Goal: Task Accomplishment & Management: Manage account settings

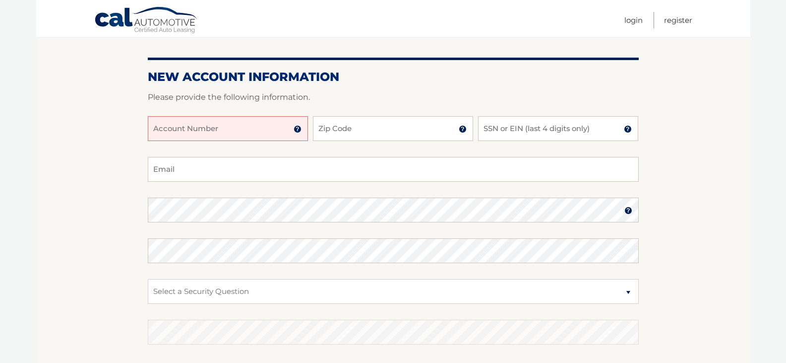
scroll to position [99, 0]
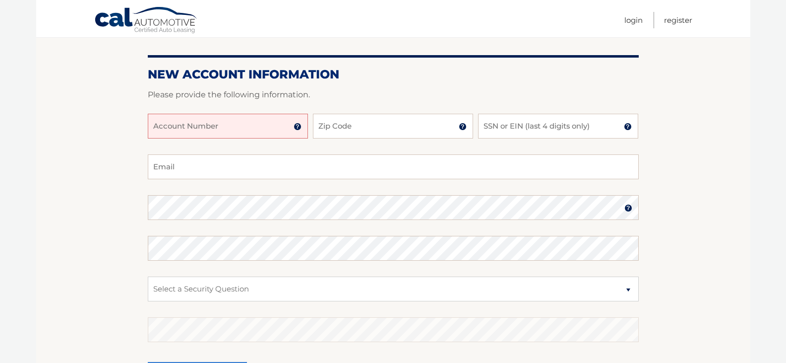
click at [210, 122] on input "Account Number" at bounding box center [228, 126] width 160 height 25
type input "44455976706"
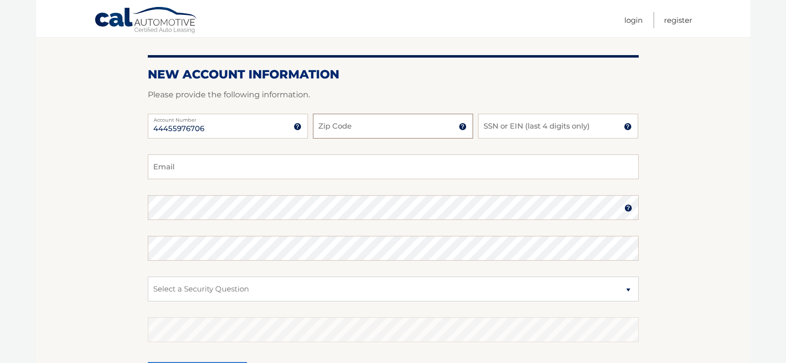
click at [337, 124] on input "Zip Code" at bounding box center [393, 126] width 160 height 25
type input "11003"
type input "Jamesz1256@gmail.com"
click at [506, 130] on input "SSN or EIN (last 4 digits only)" at bounding box center [558, 126] width 160 height 25
type input "4800"
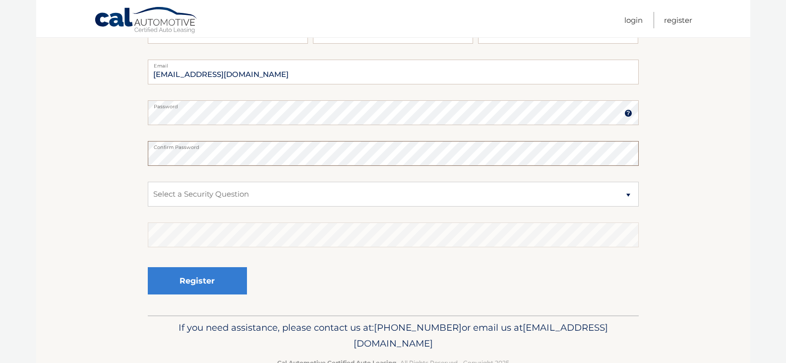
scroll to position [198, 0]
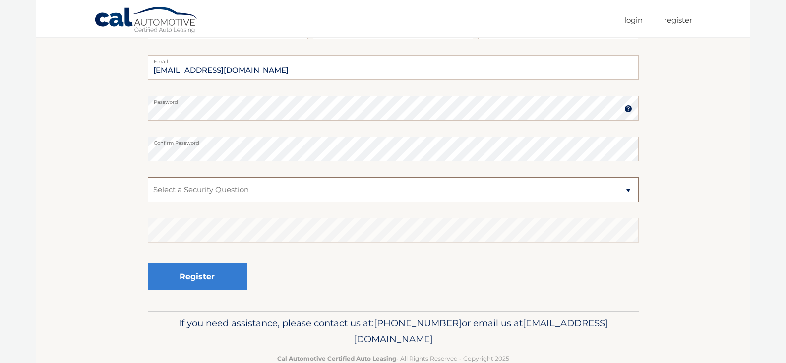
click at [629, 189] on select "Select a Security Question What was the name of your elementary school? What is…" at bounding box center [393, 189] width 491 height 25
select select "2"
click at [148, 177] on select "Select a Security Question What was the name of your elementary school? What is…" at bounding box center [393, 189] width 491 height 25
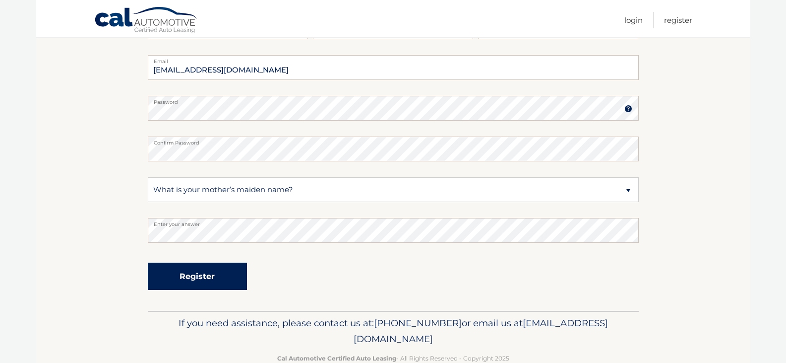
click at [189, 276] on button "Register" at bounding box center [197, 275] width 99 height 27
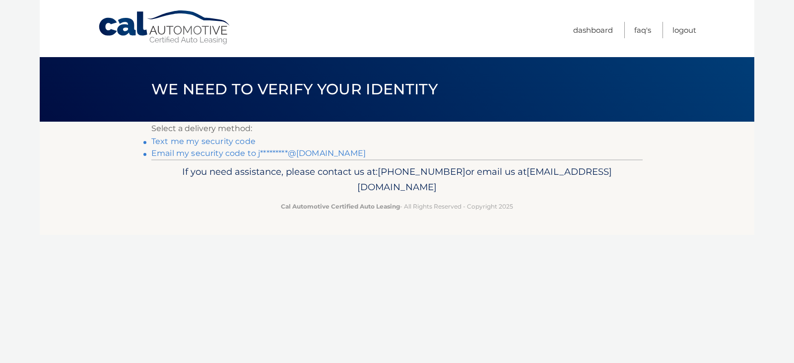
click at [193, 140] on link "Text me my security code" at bounding box center [203, 140] width 104 height 9
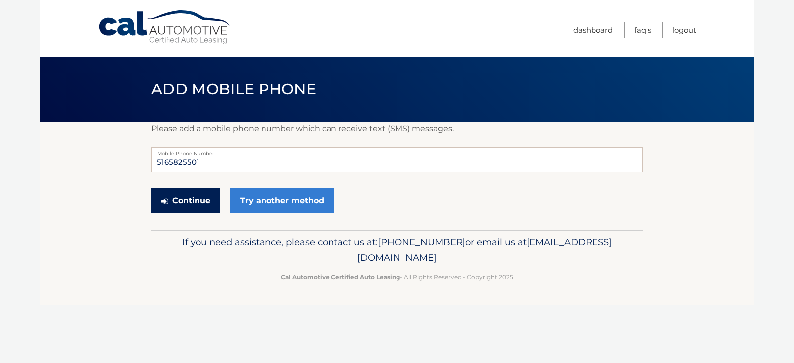
click at [187, 203] on button "Continue" at bounding box center [185, 200] width 69 height 25
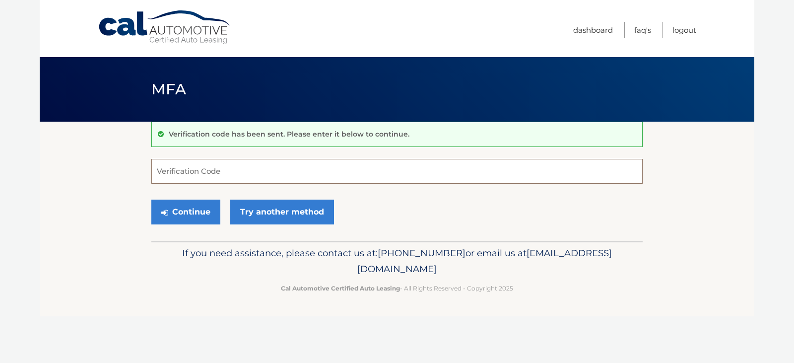
click at [197, 174] on input "Verification Code" at bounding box center [396, 171] width 491 height 25
type input "583246"
click at [195, 215] on button "Continue" at bounding box center [185, 211] width 69 height 25
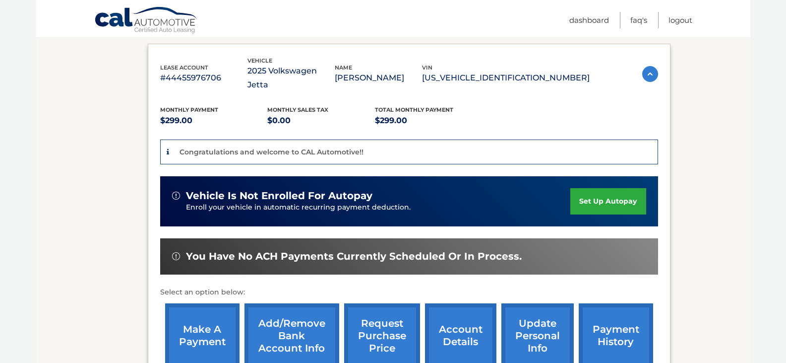
scroll to position [248, 0]
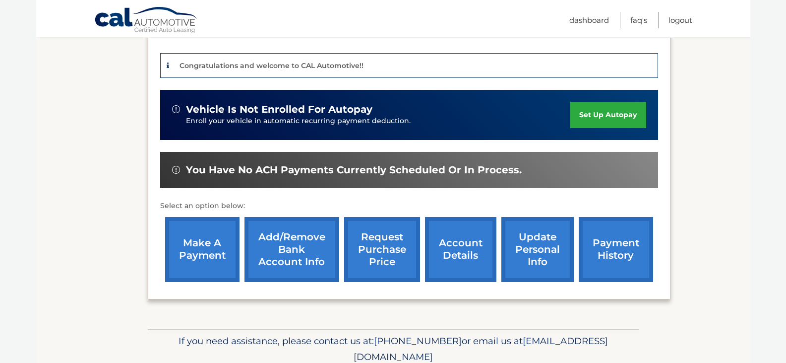
click at [301, 247] on link "Add/Remove bank account info" at bounding box center [292, 249] width 95 height 65
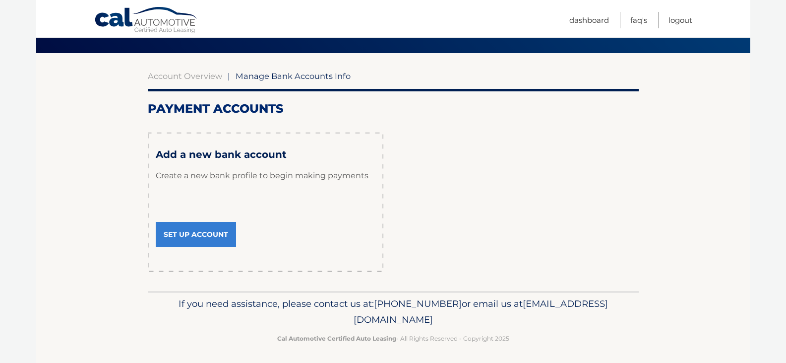
scroll to position [72, 0]
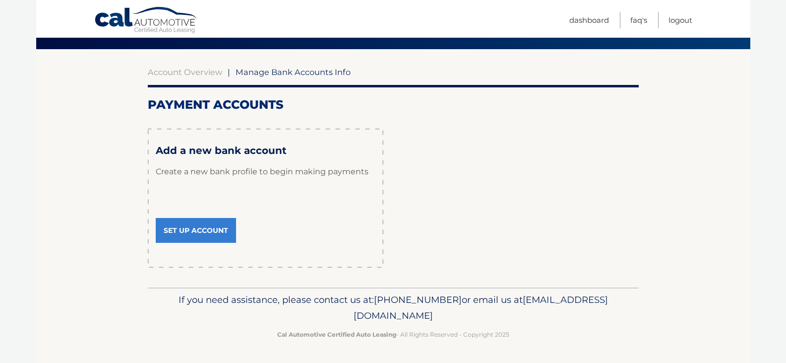
click at [181, 227] on link "Set Up Account" at bounding box center [196, 230] width 80 height 25
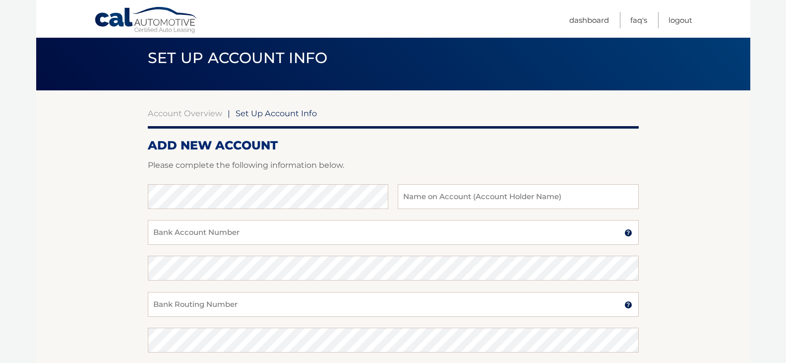
scroll to position [99, 0]
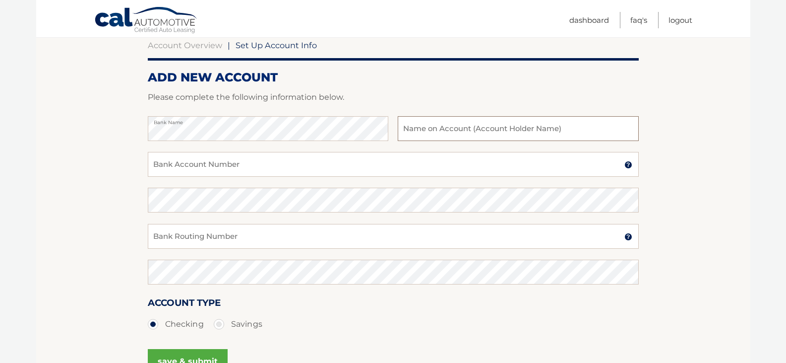
click at [466, 132] on input "text" at bounding box center [518, 128] width 241 height 25
type input "James Zito"
click at [215, 162] on input "Bank Account Number" at bounding box center [393, 164] width 491 height 25
type input "1480711900"
click at [214, 234] on input "Bank Routing Number" at bounding box center [393, 236] width 491 height 25
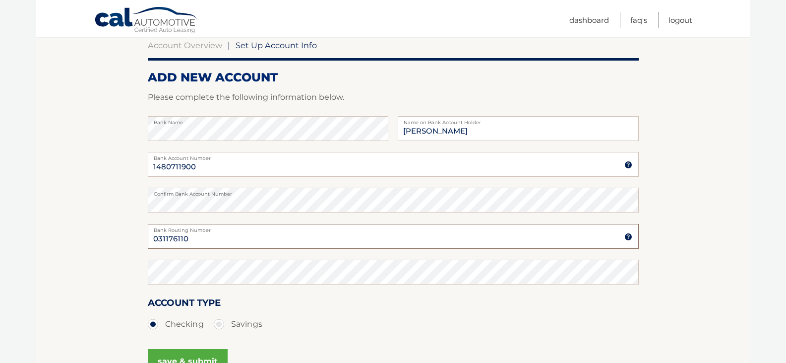
type input "031176110"
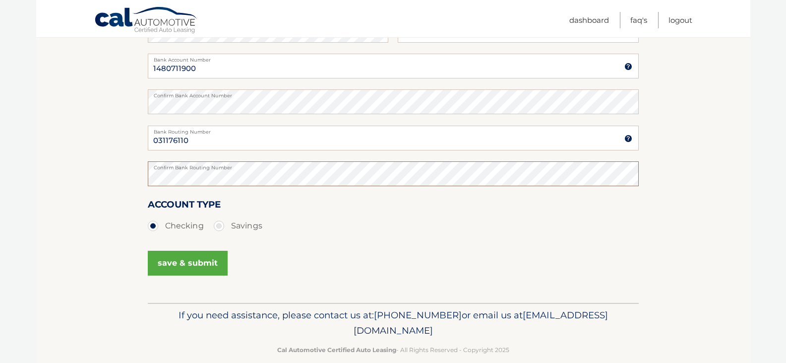
scroll to position [198, 0]
click at [186, 258] on button "save & submit" at bounding box center [188, 261] width 80 height 25
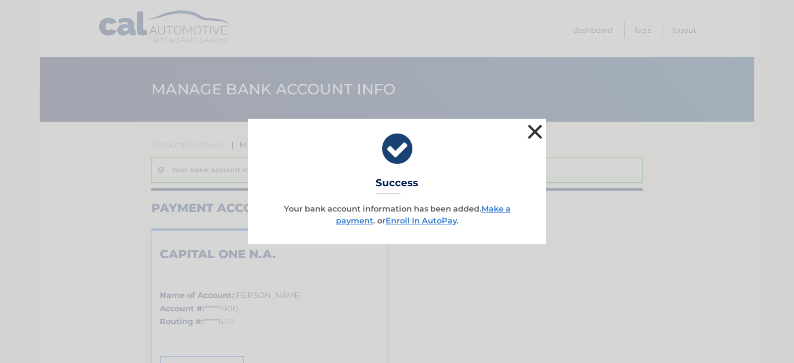
click at [533, 130] on button "×" at bounding box center [535, 132] width 20 height 20
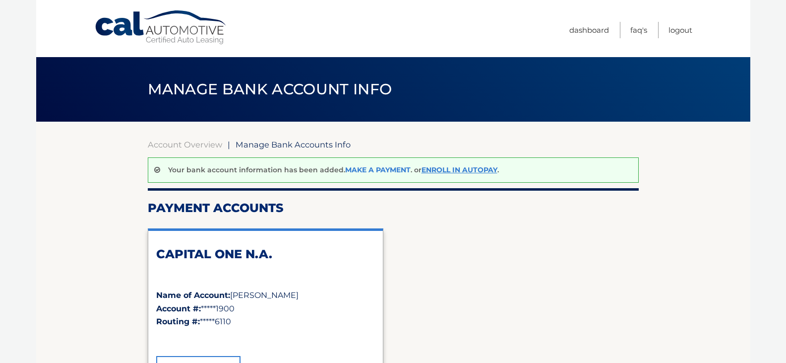
click at [383, 172] on link "Make a payment" at bounding box center [377, 169] width 65 height 9
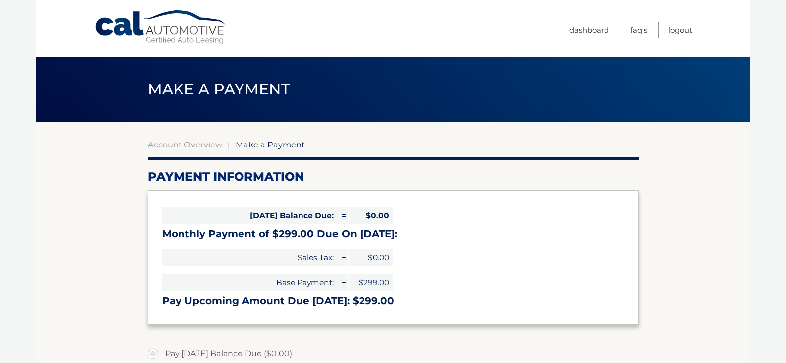
select select "Y2I2YWZjYzMtMjllOC00YTU4LThiMzgtNTdhNmU5ZWQ0MzRk"
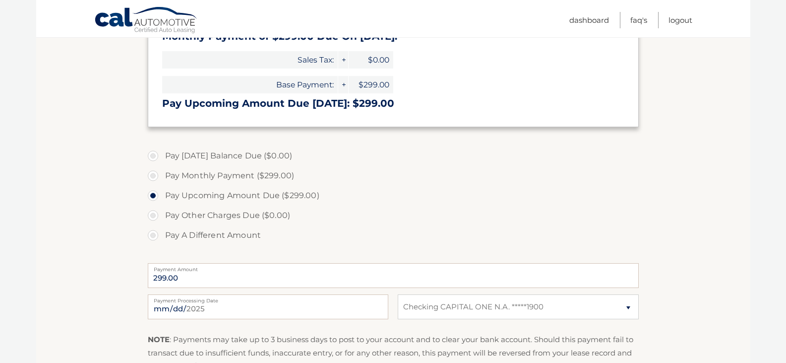
scroll to position [198, 0]
click at [207, 302] on input "[DATE]" at bounding box center [268, 305] width 241 height 25
type input "[DATE]"
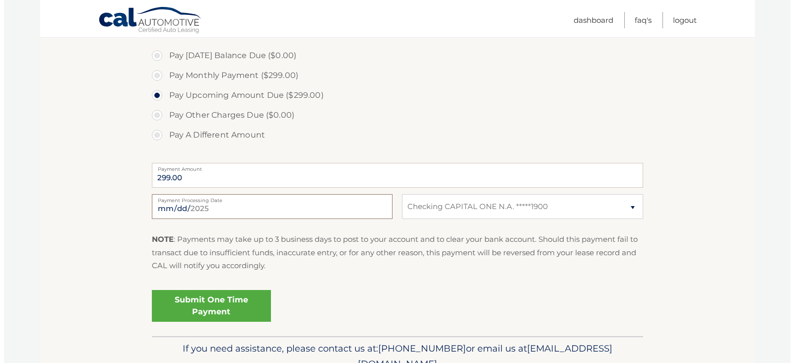
scroll to position [346, 0]
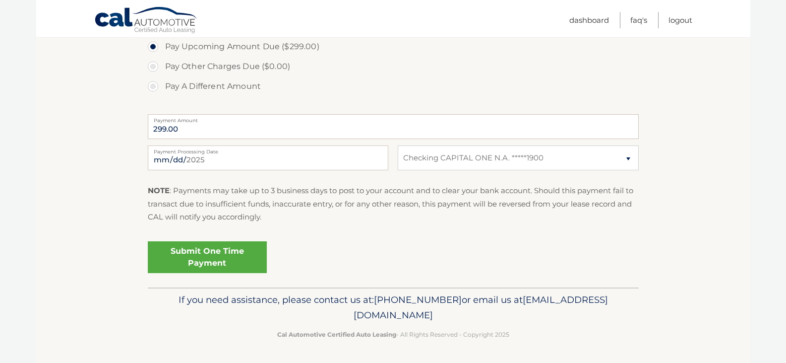
click at [218, 256] on link "Submit One Time Payment" at bounding box center [207, 257] width 119 height 32
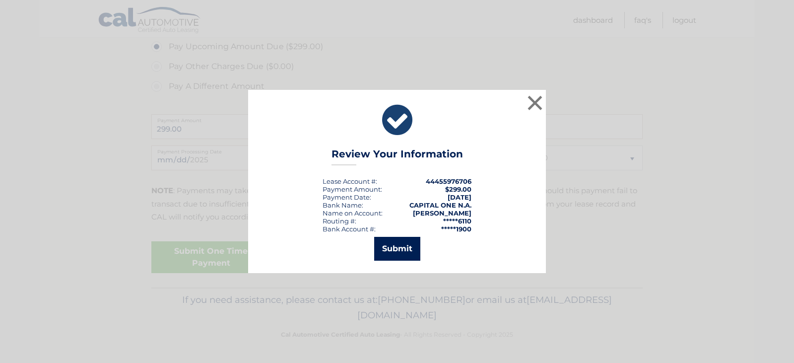
click at [401, 251] on button "Submit" at bounding box center [397, 249] width 46 height 24
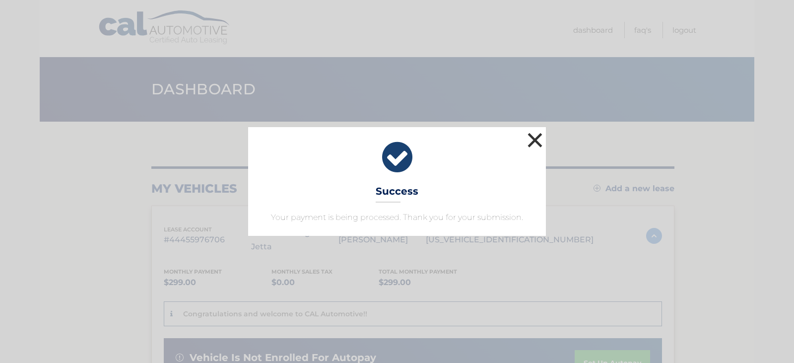
click at [531, 141] on button "×" at bounding box center [535, 140] width 20 height 20
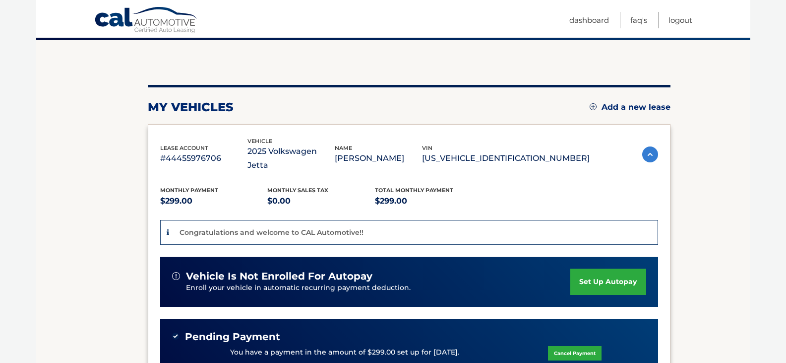
scroll to position [99, 0]
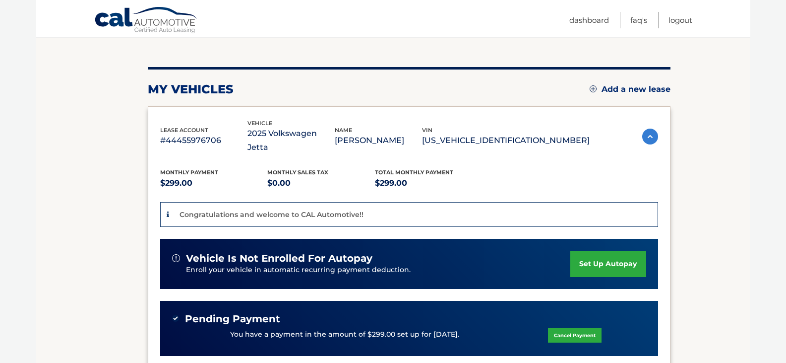
click at [607, 250] on link "set up autopay" at bounding box center [607, 263] width 75 height 26
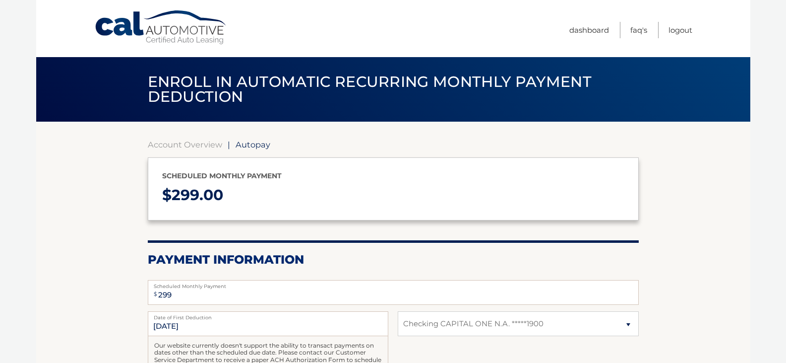
select select "Y2I2YWZjYzMtMjllOC00YTU4LThiMzgtNTdhNmU5ZWQ0MzRk"
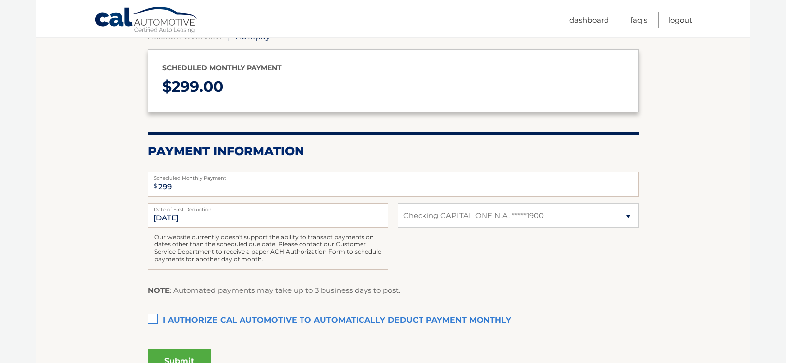
scroll to position [9, 0]
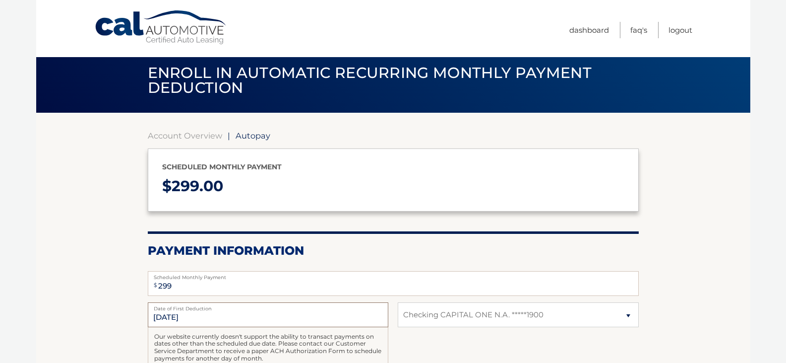
click at [271, 319] on input "8/23/2025" at bounding box center [268, 314] width 241 height 25
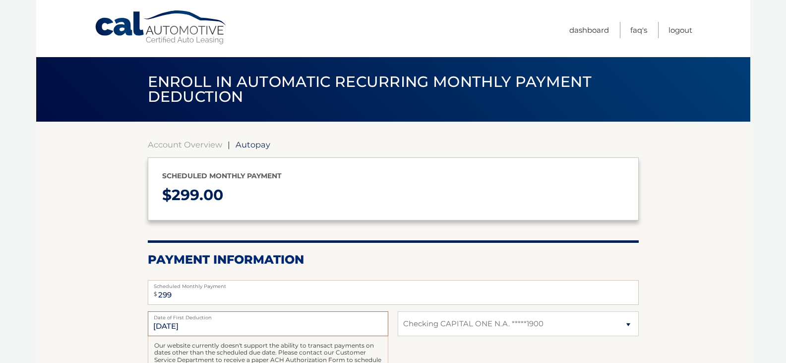
scroll to position [50, 0]
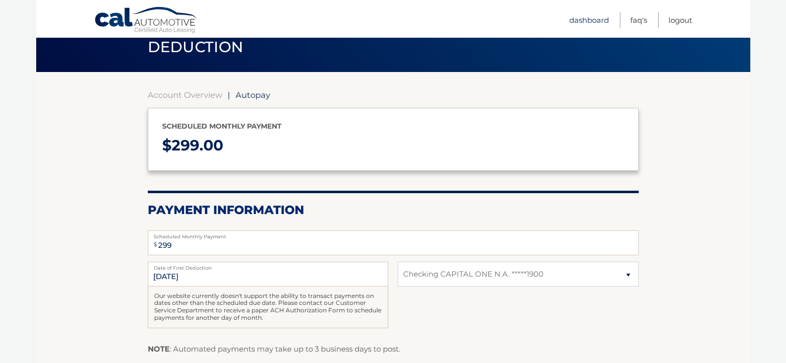
click at [591, 20] on link "Dashboard" at bounding box center [589, 20] width 40 height 16
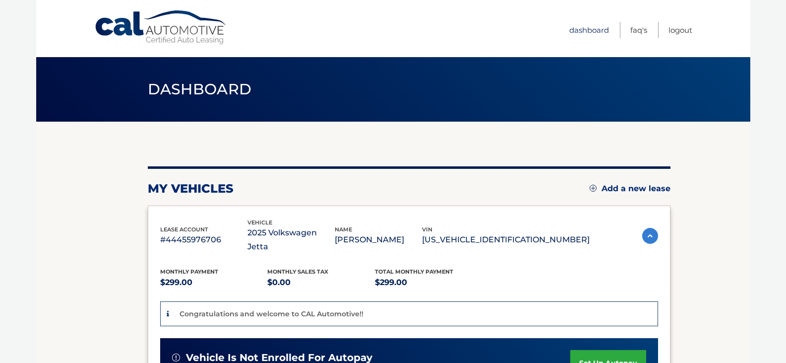
click at [585, 29] on link "Dashboard" at bounding box center [589, 30] width 40 height 16
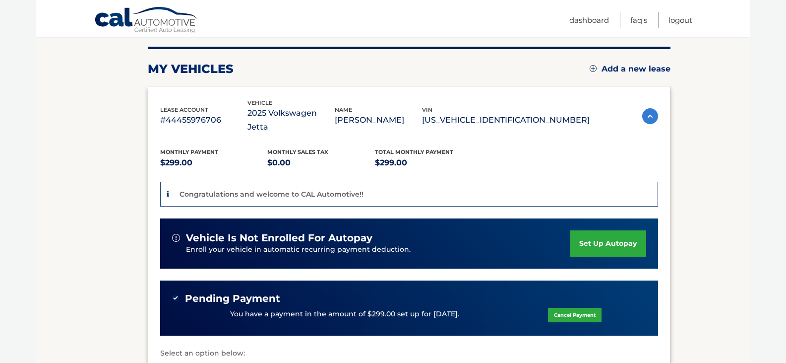
scroll to position [248, 0]
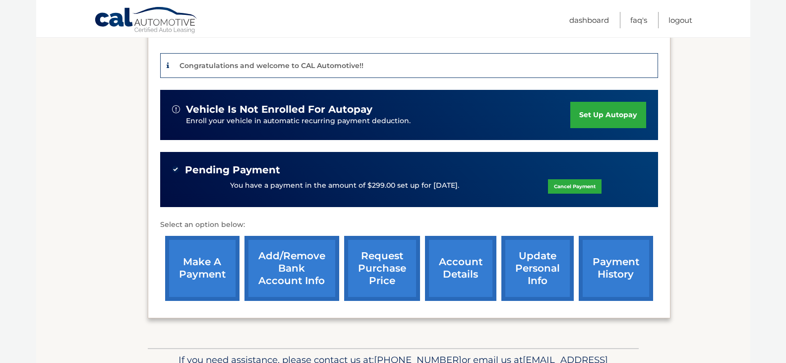
click at [605, 264] on link "payment history" at bounding box center [616, 268] width 74 height 65
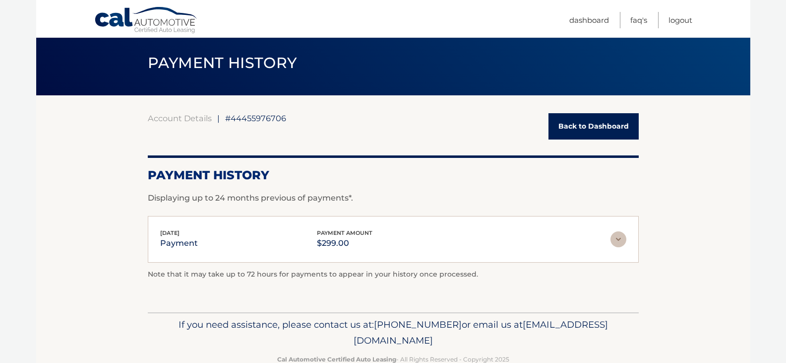
scroll to position [51, 0]
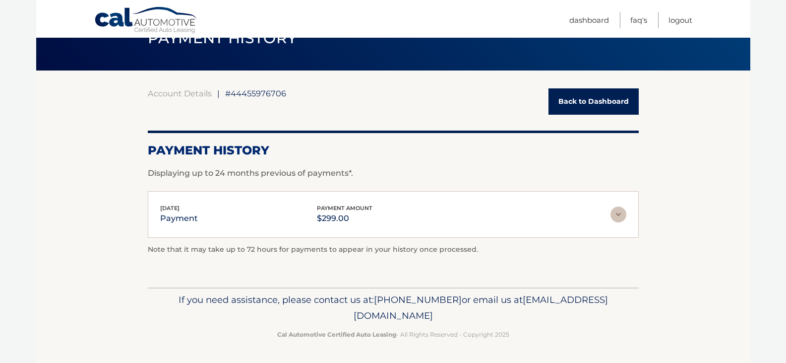
click at [602, 103] on link "Back to Dashboard" at bounding box center [594, 101] width 90 height 26
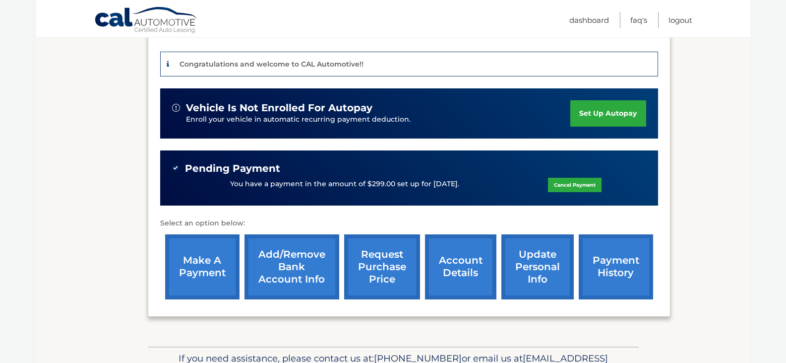
scroll to position [295, 0]
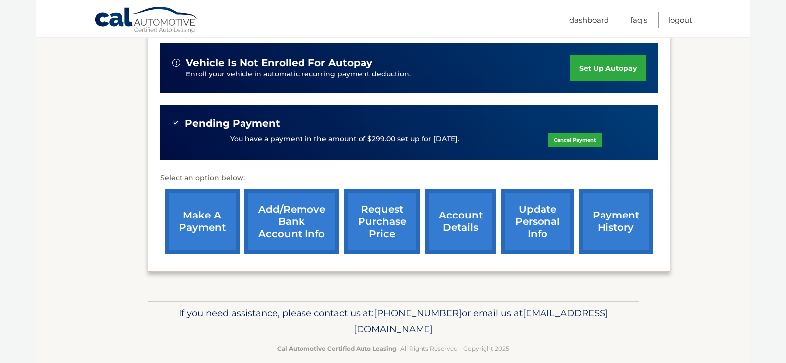
click at [545, 219] on link "update personal info" at bounding box center [537, 221] width 72 height 65
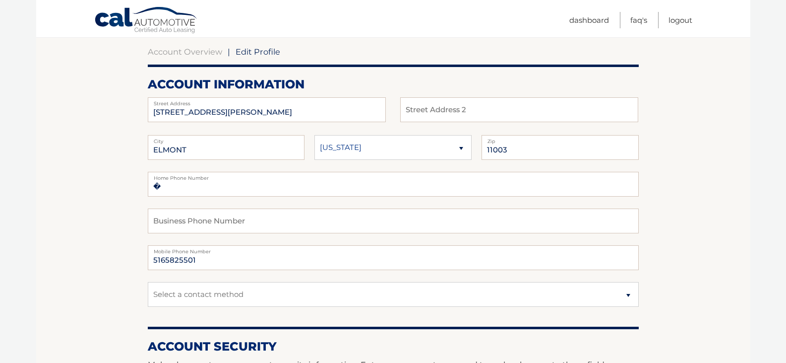
scroll to position [99, 0]
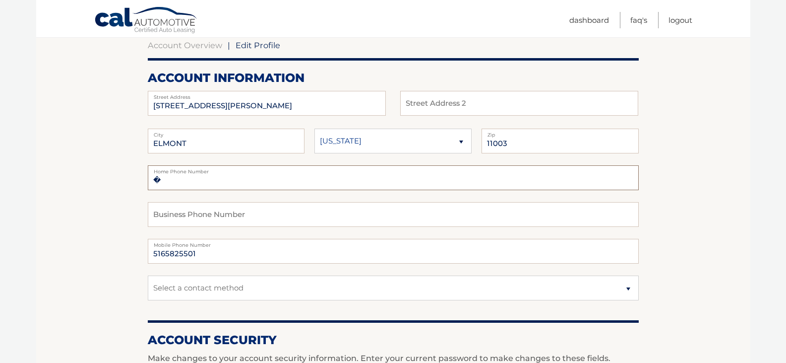
click at [418, 179] on input "�" at bounding box center [393, 177] width 491 height 25
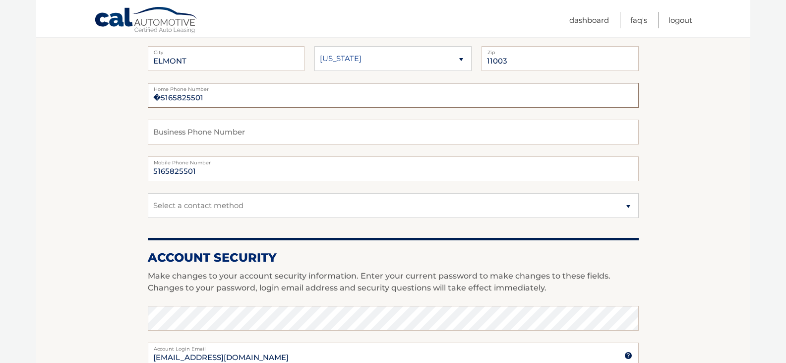
scroll to position [198, 0]
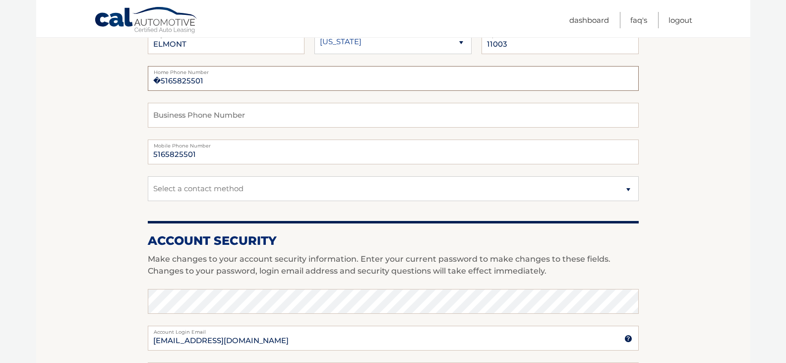
type input "�5165825501"
click at [619, 184] on select "Select a contact method Mobile Home" at bounding box center [393, 188] width 491 height 25
select select "1"
click at [148, 176] on select "Select a contact method Mobile Home" at bounding box center [393, 188] width 491 height 25
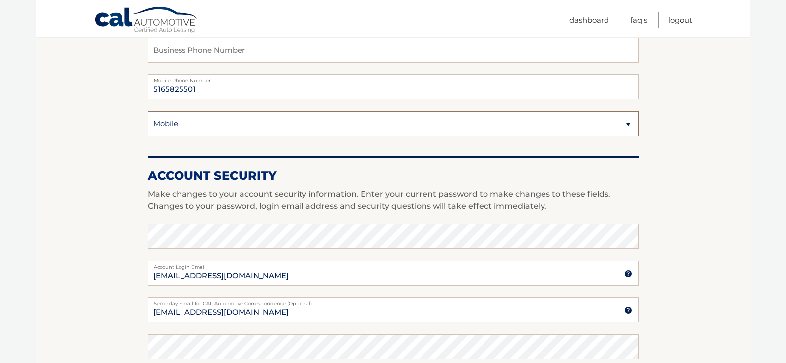
scroll to position [298, 0]
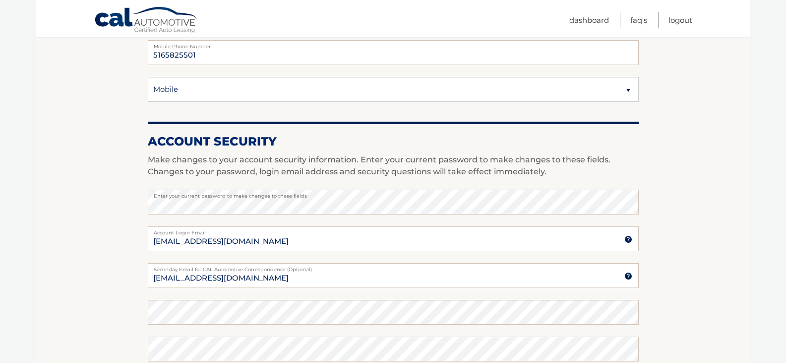
click at [123, 227] on section "Account Overview | Edit Profile account information 456 CLEMENT AVE Street Addr…" at bounding box center [393, 185] width 714 height 722
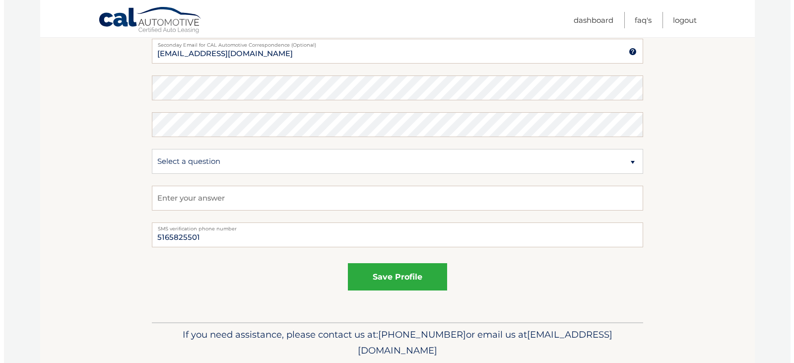
scroll to position [546, 0]
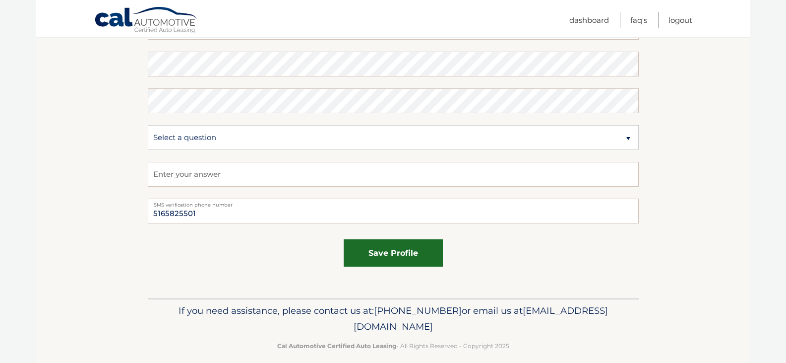
click at [395, 249] on button "save profile" at bounding box center [393, 252] width 99 height 27
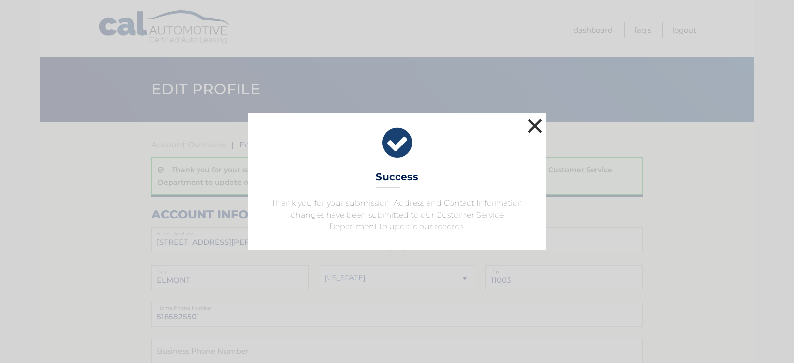
click at [538, 123] on button "×" at bounding box center [535, 126] width 20 height 20
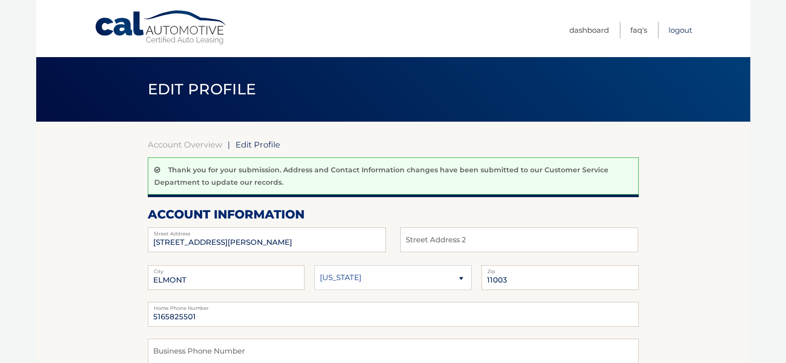
click at [685, 29] on link "Logout" at bounding box center [681, 30] width 24 height 16
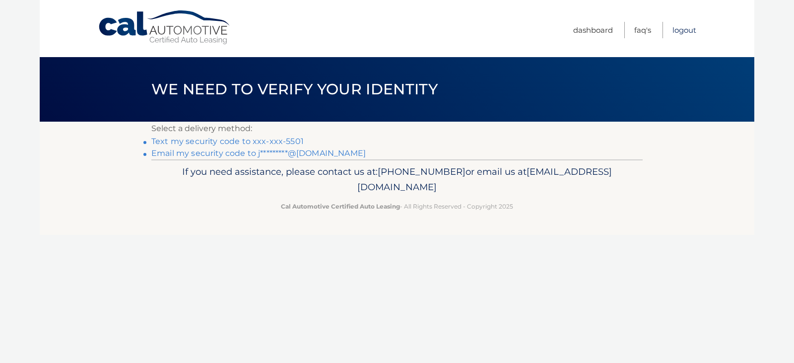
click at [680, 29] on link "Logout" at bounding box center [684, 30] width 24 height 16
